Goal: Task Accomplishment & Management: Manage account settings

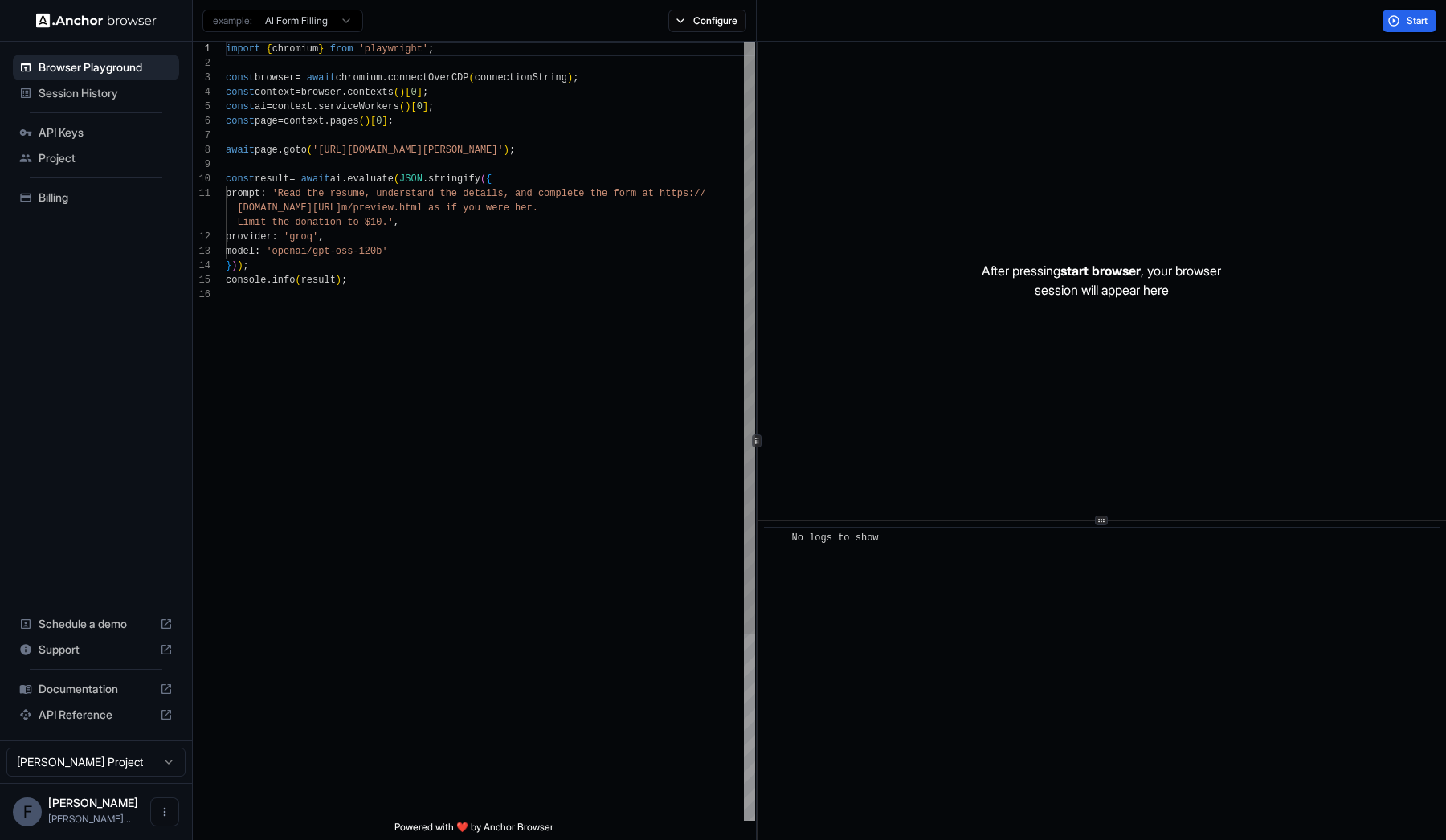
scroll to position [144, 0]
click at [82, 204] on span "Billing" at bounding box center [106, 197] width 134 height 16
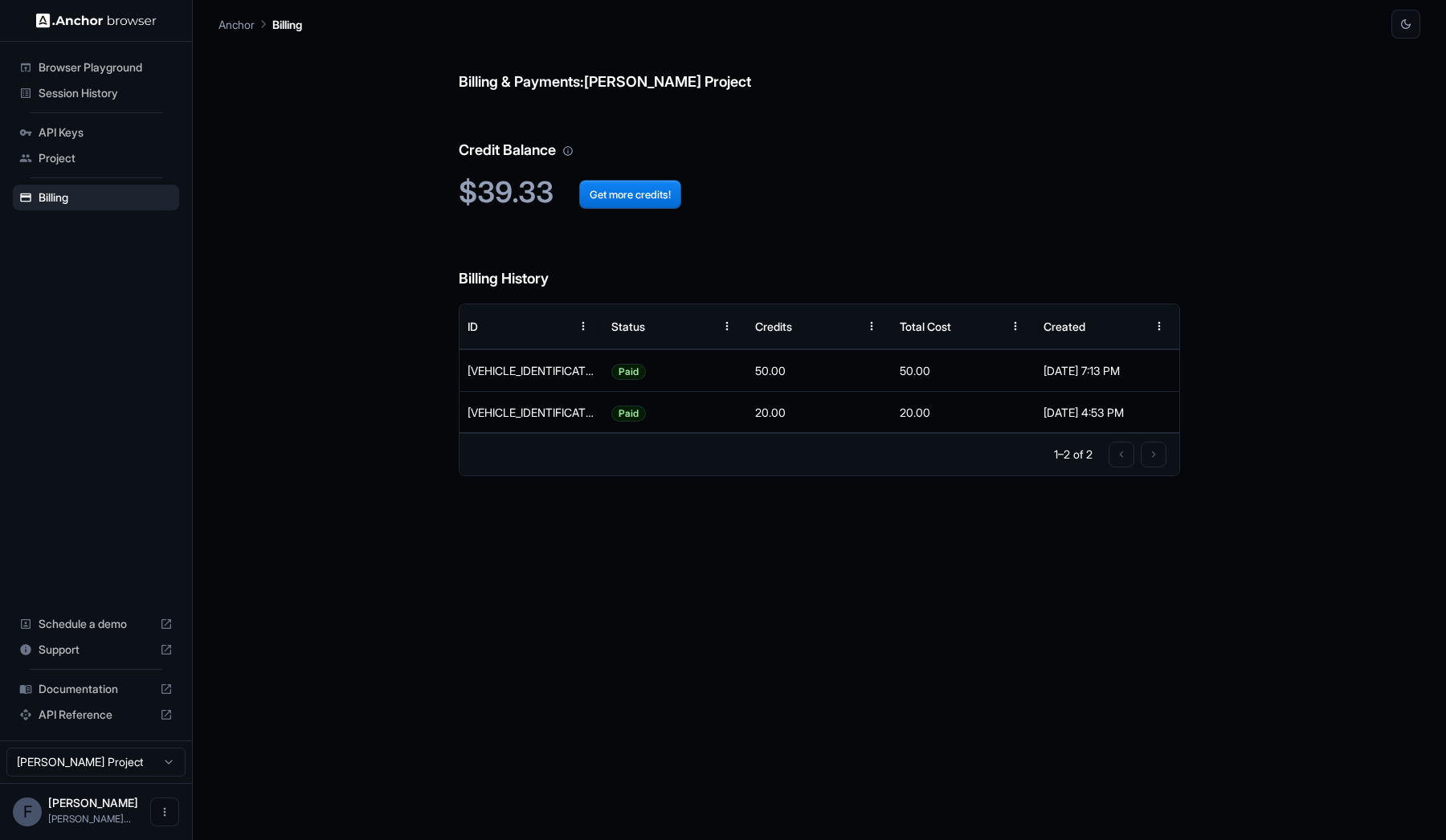
click at [171, 763] on html "Browser Playground Session History API Keys Project Billing Schedule a demo Sup…" at bounding box center [723, 420] width 1446 height 840
click at [171, 811] on icon "Open menu" at bounding box center [164, 811] width 13 height 13
click at [255, 664] on div at bounding box center [723, 420] width 1446 height 840
click at [229, 24] on p "Anchor" at bounding box center [236, 24] width 36 height 17
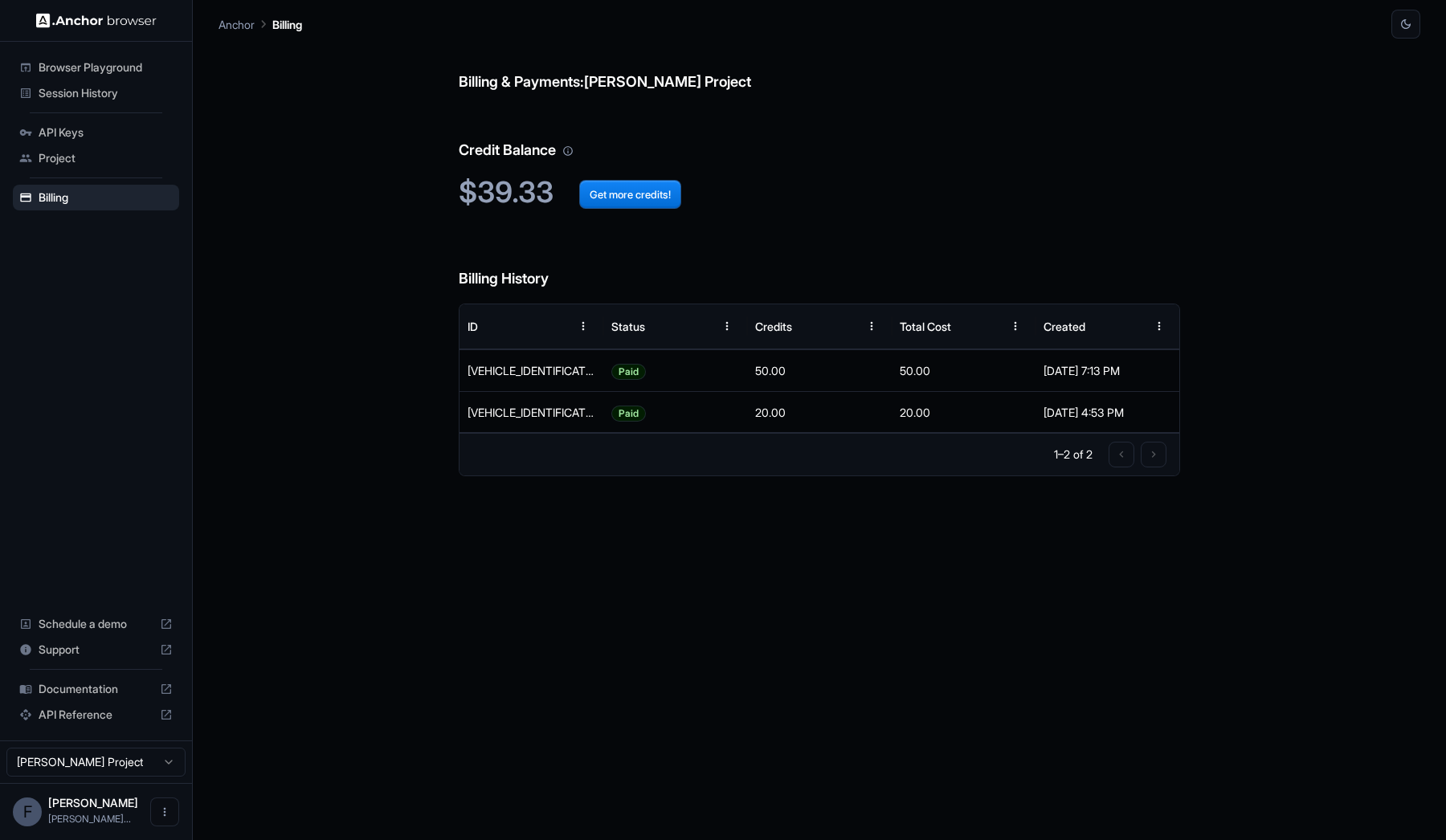
click at [95, 24] on img at bounding box center [96, 20] width 120 height 15
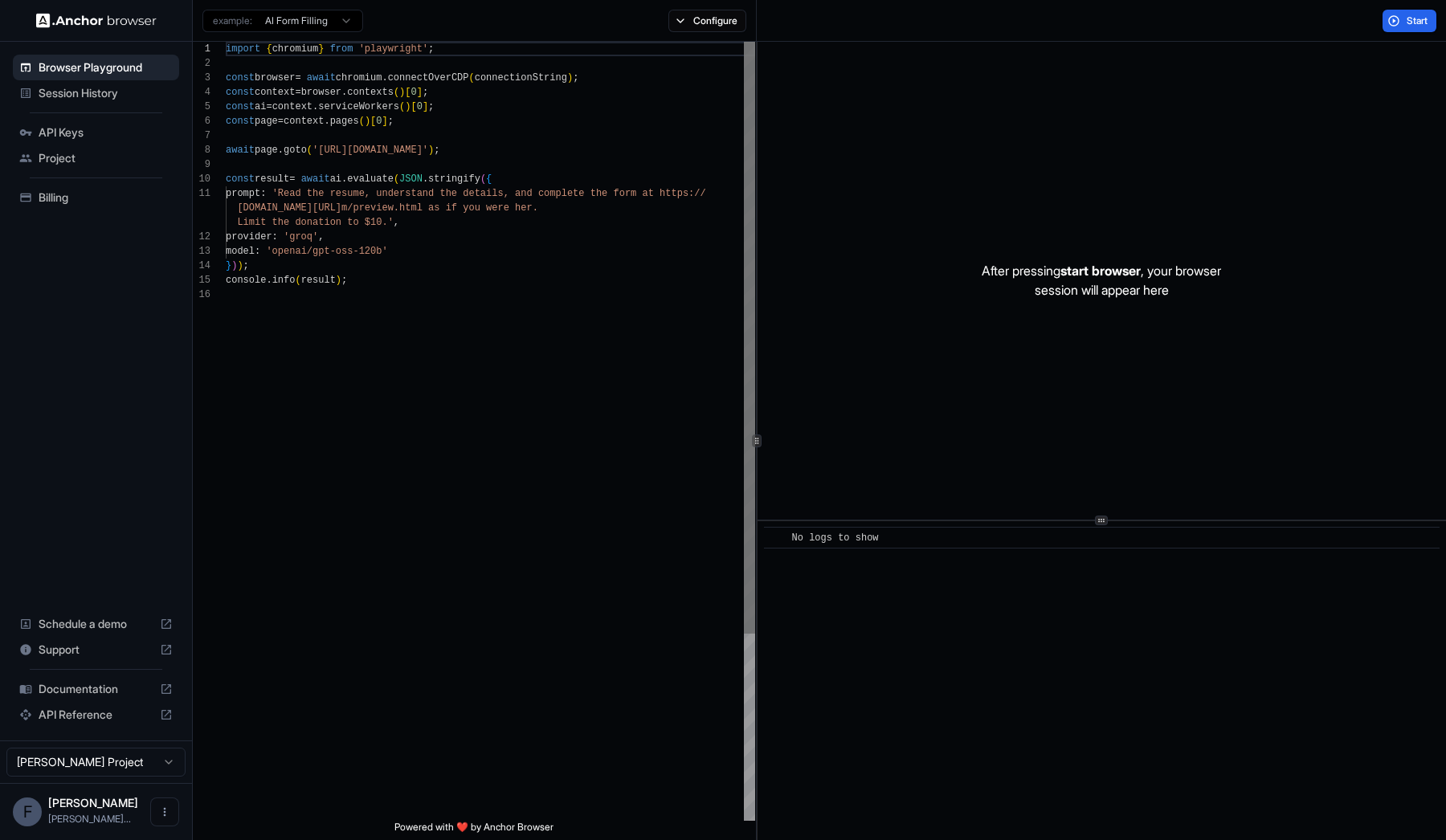
scroll to position [144, 0]
click at [50, 151] on span "Project" at bounding box center [106, 158] width 134 height 16
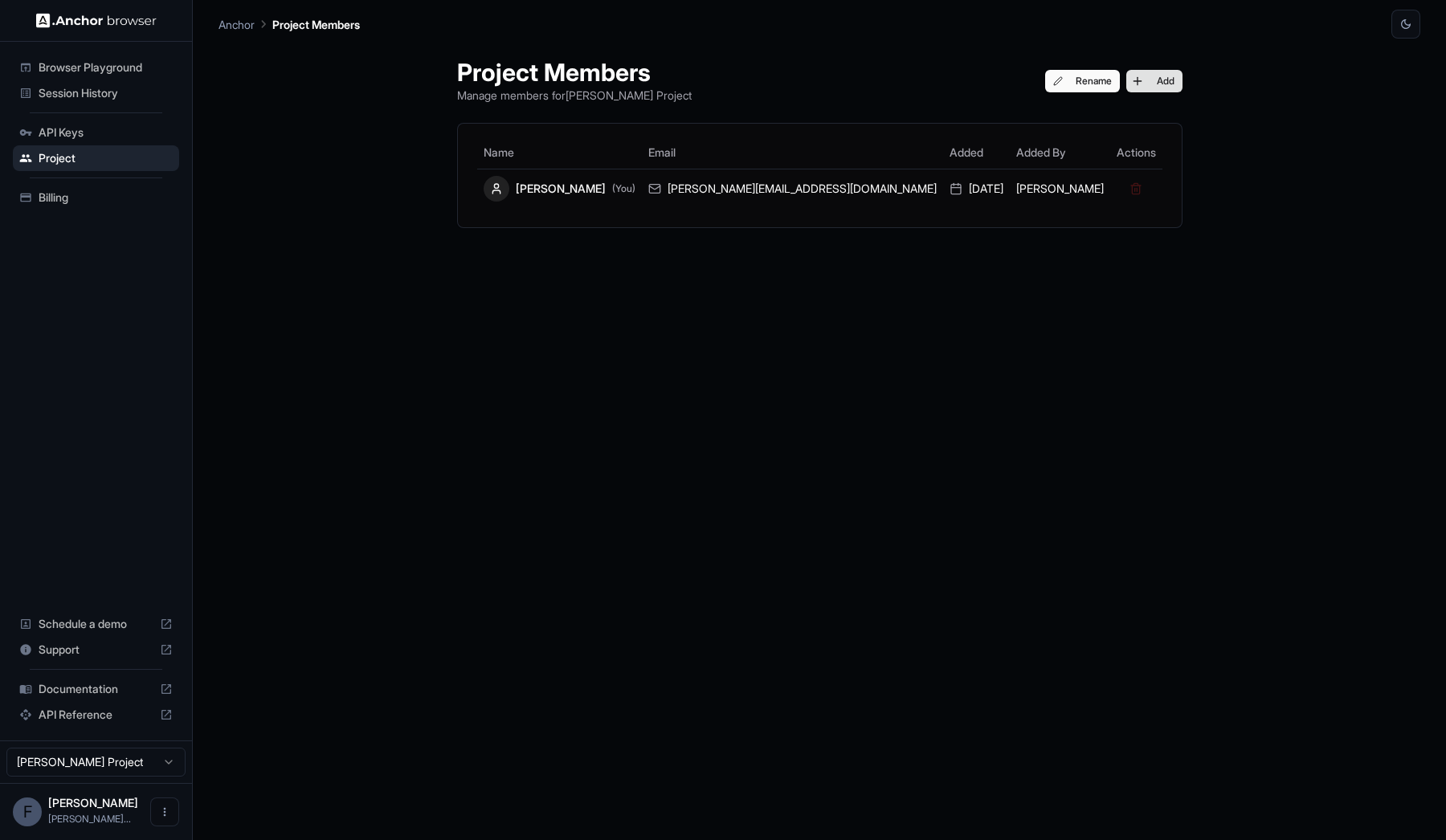
click at [1126, 81] on button "Add" at bounding box center [1154, 81] width 56 height 23
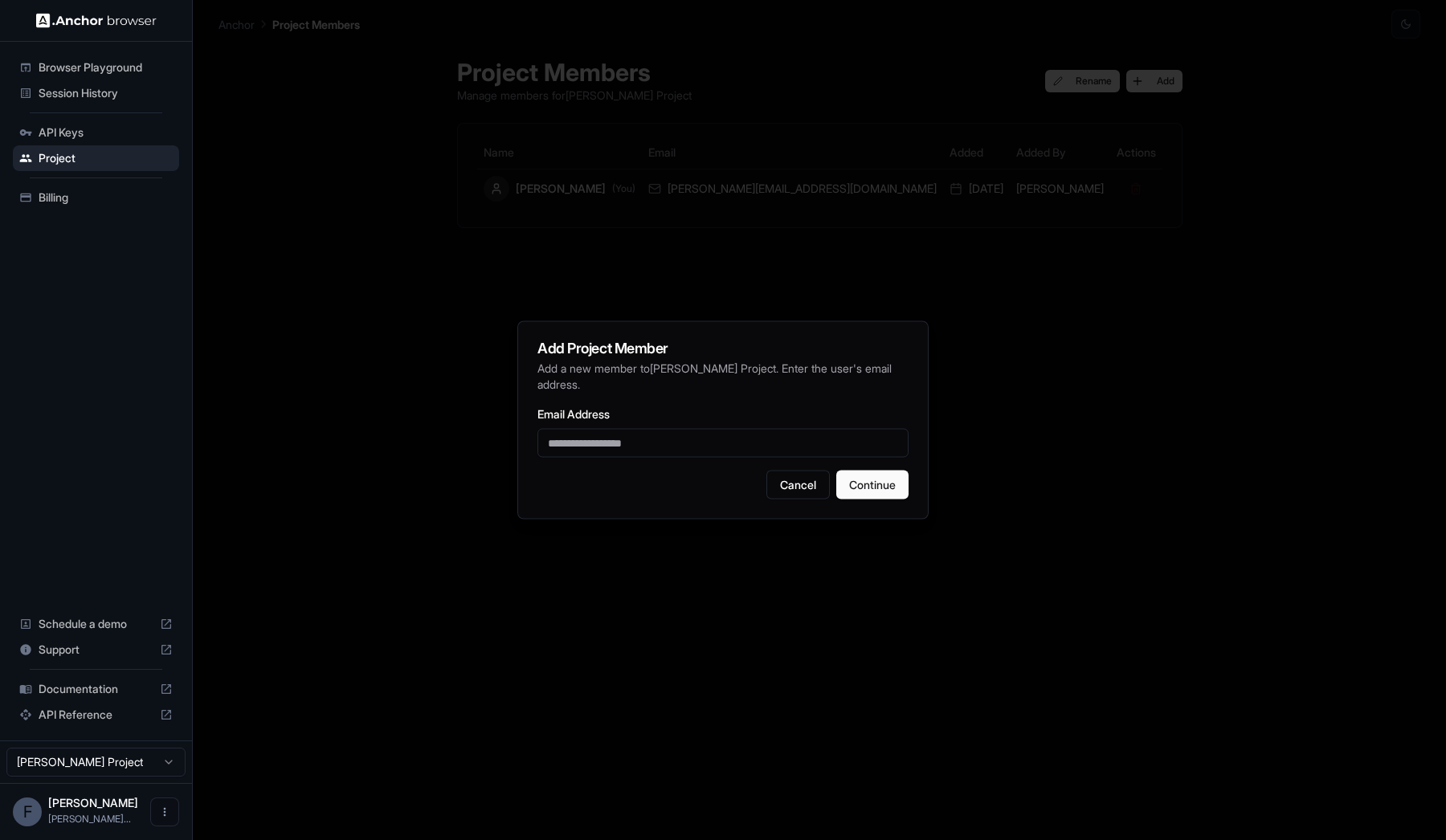
click at [670, 438] on input "Email Address" at bounding box center [723, 444] width 371 height 29
type input "**********"
click at [875, 473] on button "Continue" at bounding box center [872, 485] width 72 height 29
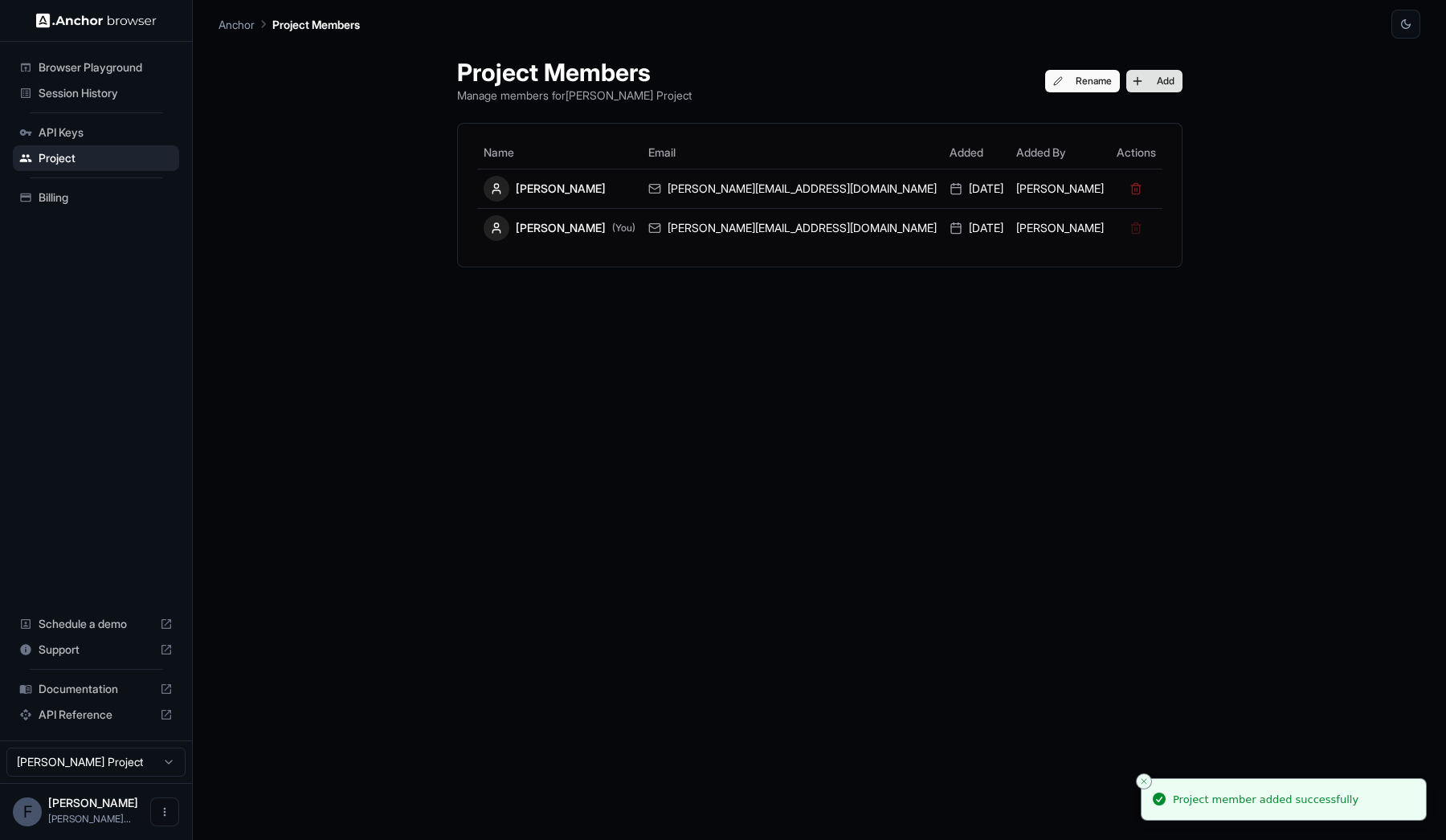
click at [1126, 81] on button "Add" at bounding box center [1154, 81] width 56 height 23
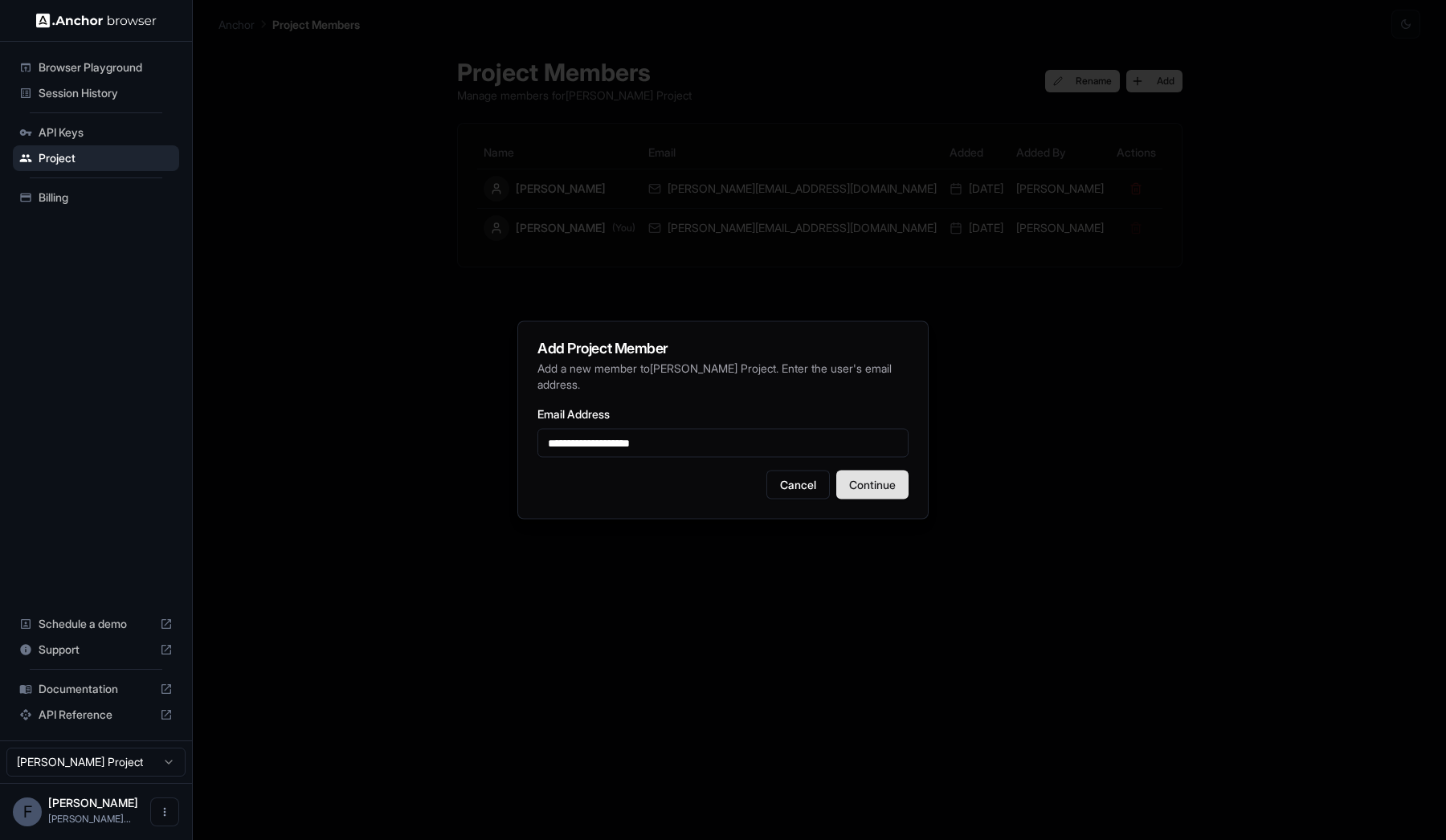
type input "**********"
click at [902, 491] on button "Continue" at bounding box center [872, 485] width 72 height 29
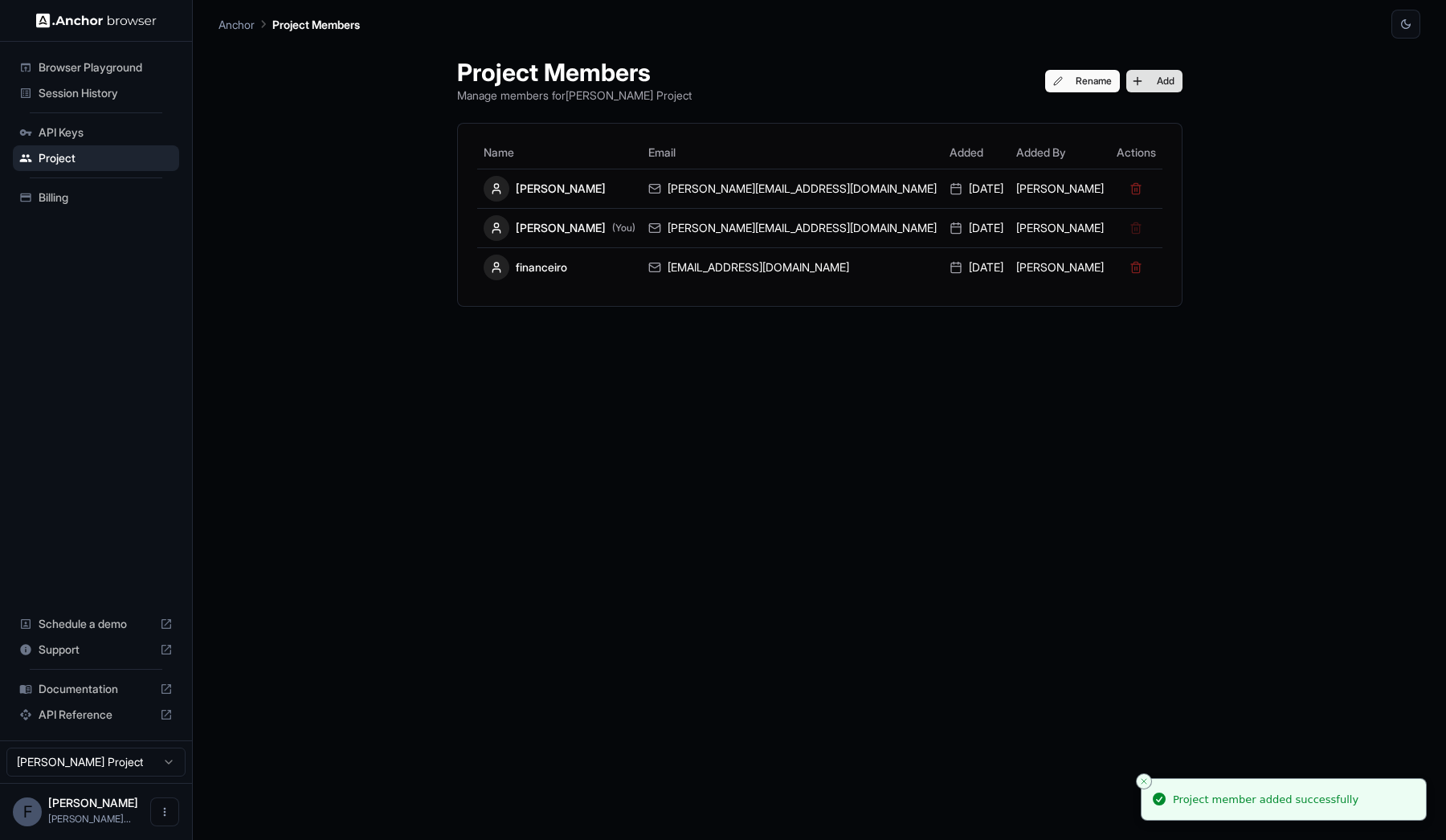
click at [1126, 81] on button "Add" at bounding box center [1154, 81] width 56 height 23
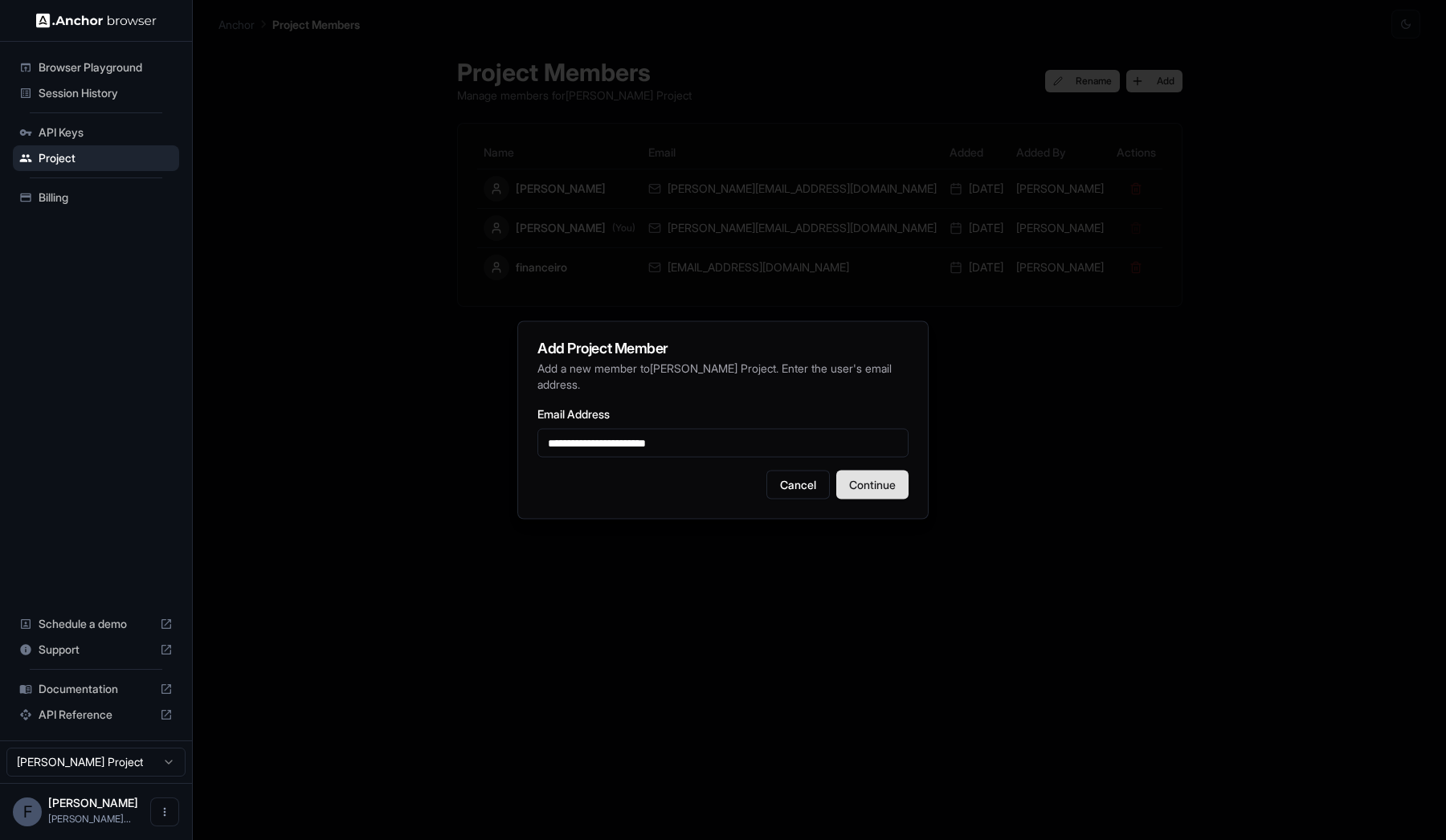
type input "**********"
click at [903, 490] on button "Continue" at bounding box center [872, 485] width 72 height 29
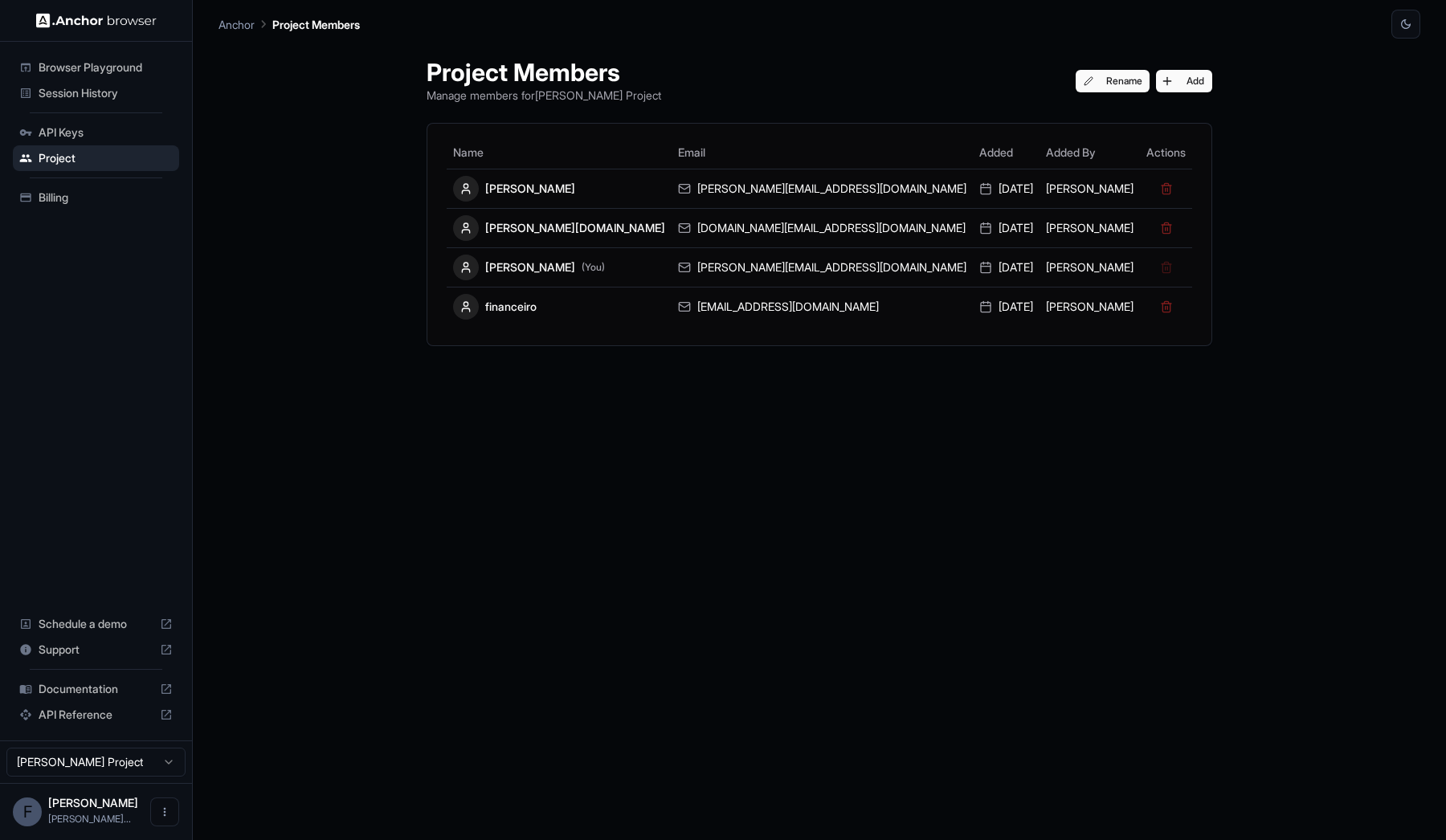
click at [1228, 338] on div "Project Members Manage members for [PERSON_NAME] Project Rename Add Name Email …" at bounding box center [819, 439] width 1201 height 801
